Goal: Navigation & Orientation: Find specific page/section

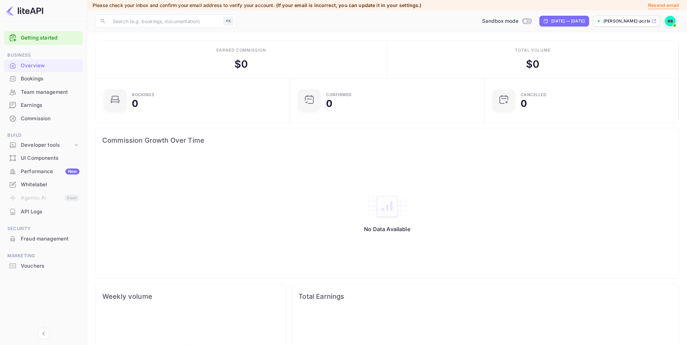
click at [44, 157] on div "UI Components" at bounding box center [50, 159] width 59 height 8
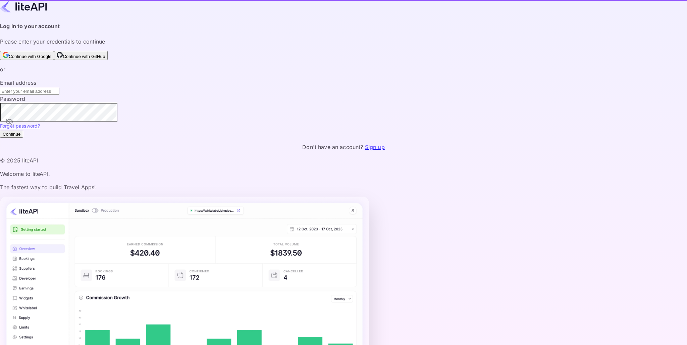
type input "[EMAIL_ADDRESS][DOMAIN_NAME]"
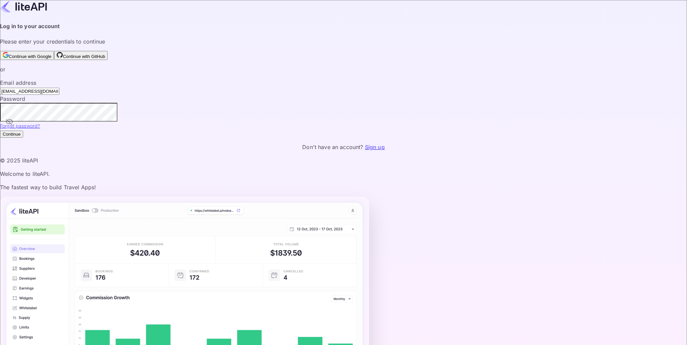
click at [13, 126] on icon "toggle password visibility" at bounding box center [9, 122] width 8 height 8
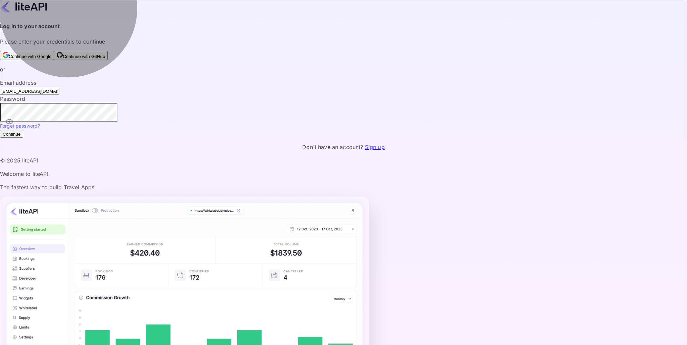
click at [23, 138] on button "Continue" at bounding box center [11, 134] width 23 height 7
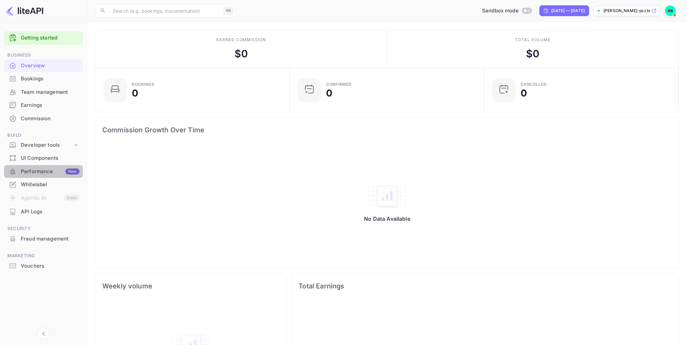
click at [39, 171] on div "Performance New" at bounding box center [50, 172] width 59 height 8
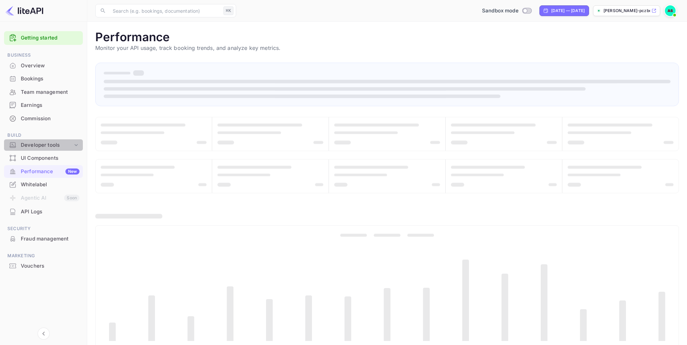
click at [74, 145] on icon at bounding box center [76, 145] width 7 height 7
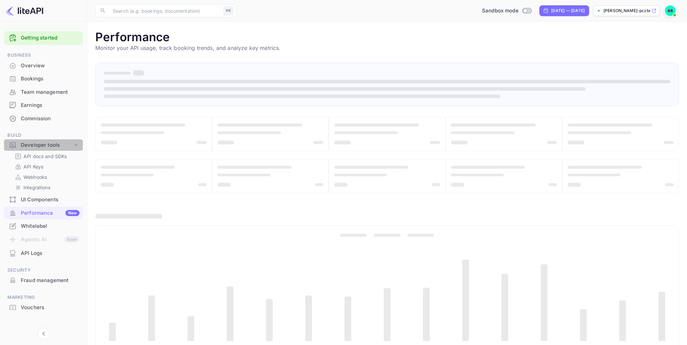
click at [74, 145] on icon at bounding box center [76, 145] width 7 height 7
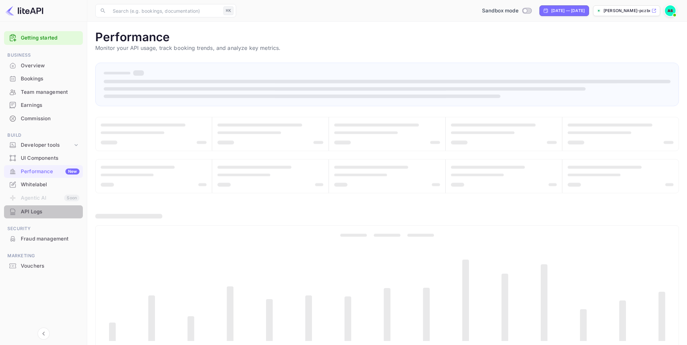
click at [31, 212] on div "API Logs" at bounding box center [50, 212] width 59 height 8
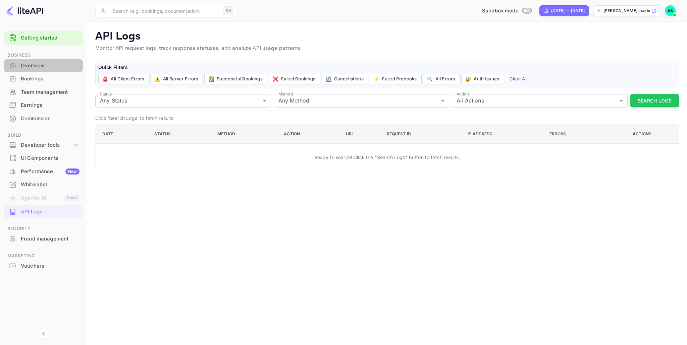
click at [32, 65] on div "Overview" at bounding box center [50, 66] width 59 height 8
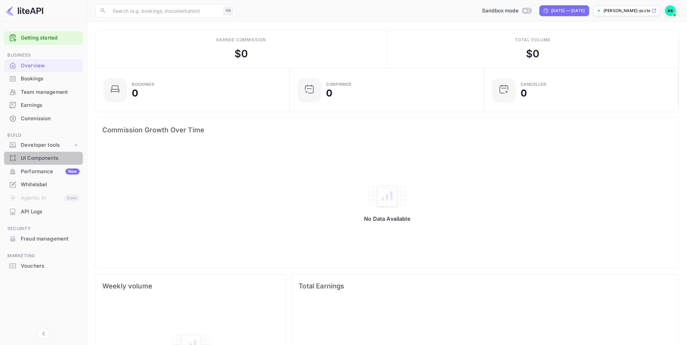
click at [45, 159] on div "UI Components" at bounding box center [50, 159] width 59 height 8
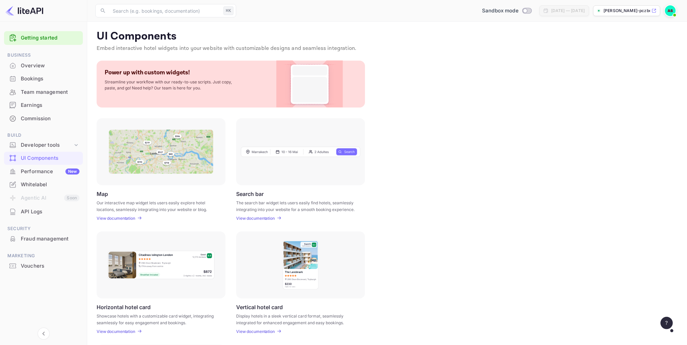
click at [46, 238] on div "Fraud management" at bounding box center [50, 239] width 59 height 8
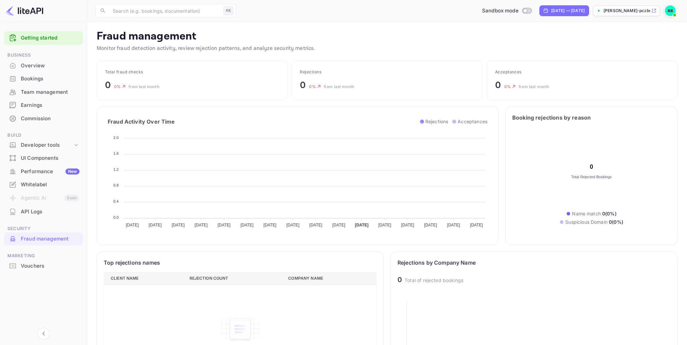
click at [38, 67] on div "Overview" at bounding box center [50, 66] width 59 height 8
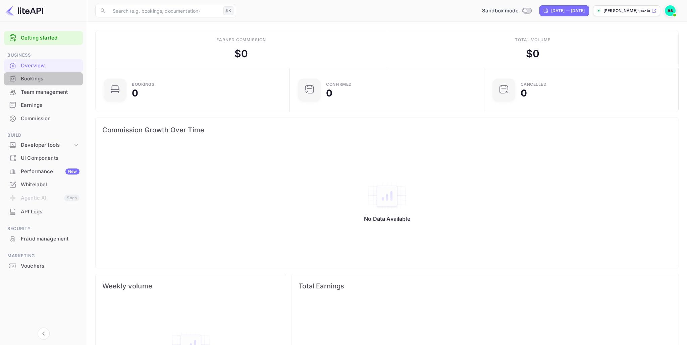
click at [40, 81] on div "Bookings" at bounding box center [50, 79] width 59 height 8
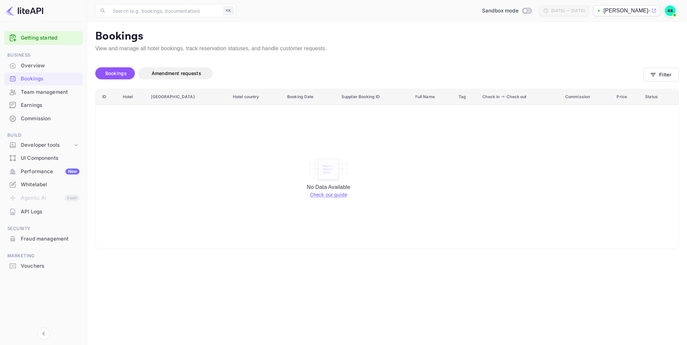
click at [324, 195] on link "Check our guide" at bounding box center [328, 195] width 37 height 6
